Goal: Find specific page/section: Find specific page/section

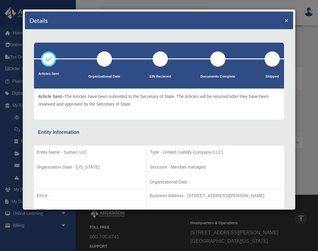
click at [287, 22] on button "×" at bounding box center [287, 20] width 4 height 6
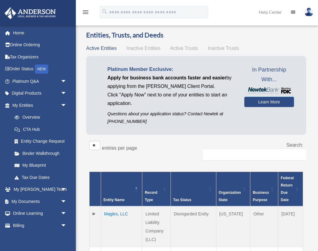
scroll to position [180, 0]
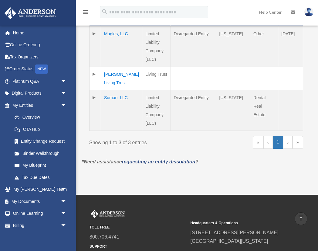
click at [125, 90] on td "Sumari, LLC" at bounding box center [121, 110] width 41 height 41
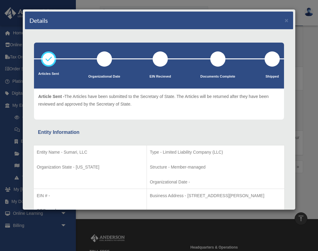
scroll to position [0, 0]
click at [286, 20] on button "×" at bounding box center [287, 20] width 4 height 6
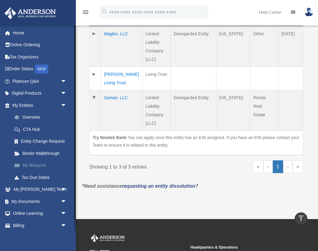
click at [42, 164] on link "My Blueprint" at bounding box center [42, 165] width 67 height 12
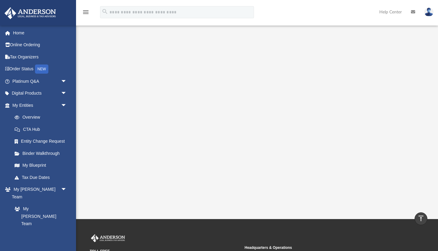
scroll to position [78, 0]
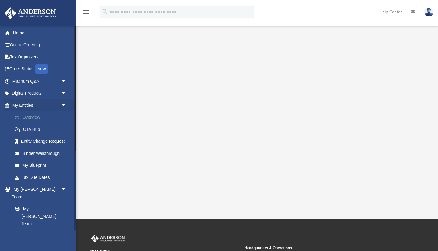
click at [38, 118] on link "Overview" at bounding box center [42, 117] width 67 height 12
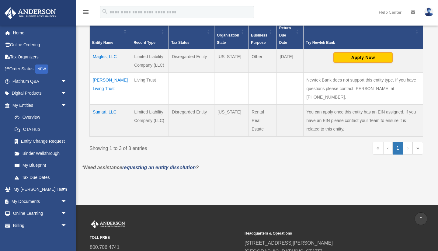
scroll to position [120, 0]
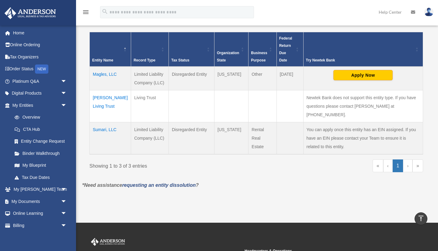
click at [111, 128] on td "Sumari, LLC" at bounding box center [110, 138] width 41 height 32
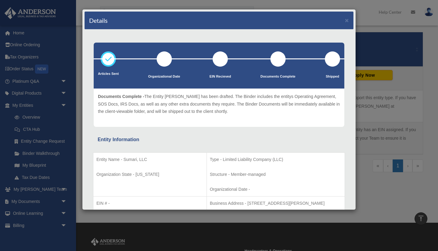
scroll to position [0, 0]
click at [345, 21] on button "×" at bounding box center [347, 20] width 4 height 6
